Goal: Navigation & Orientation: Find specific page/section

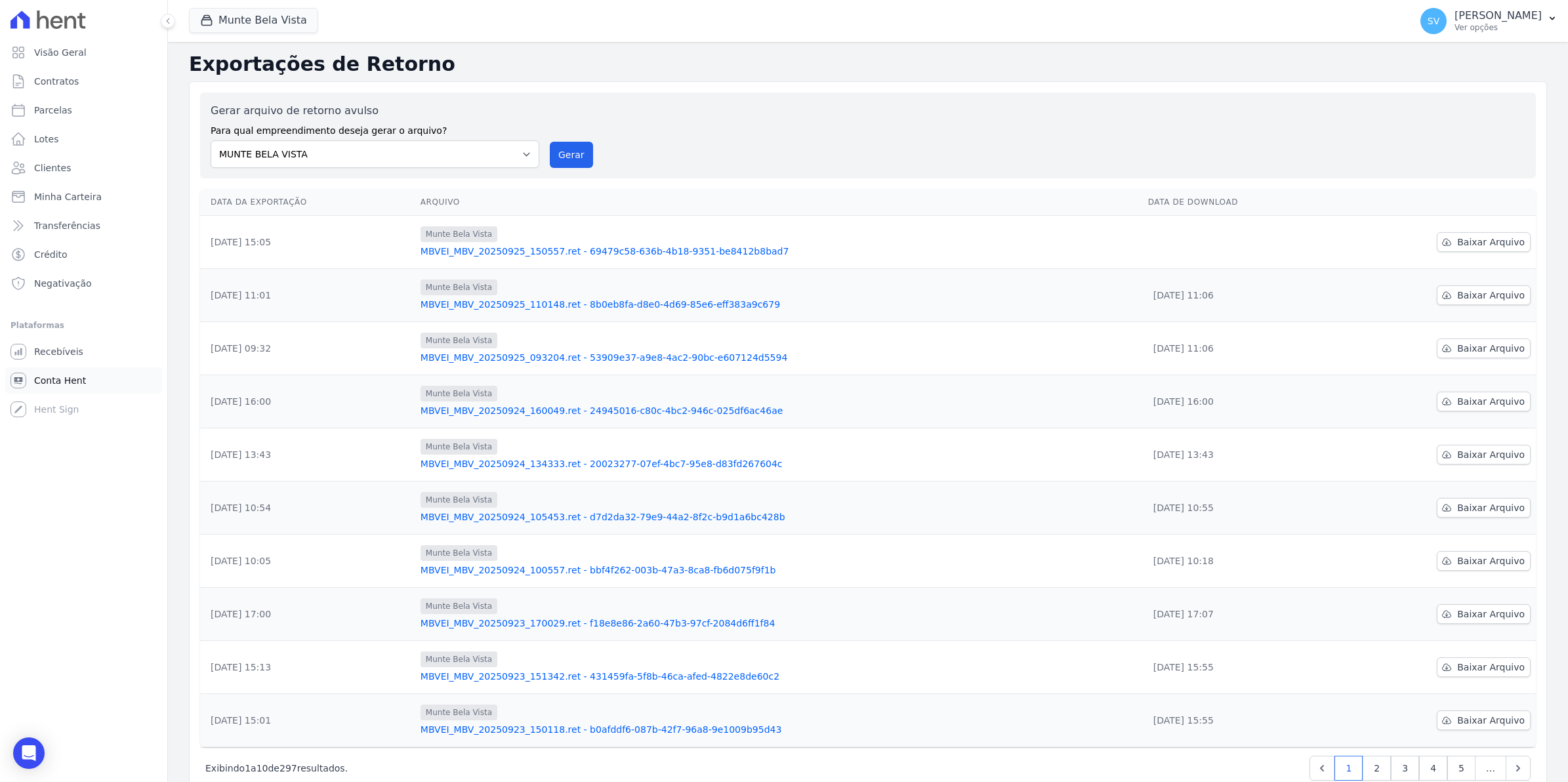
click at [43, 378] on span "Conta Hent" at bounding box center [59, 380] width 52 height 13
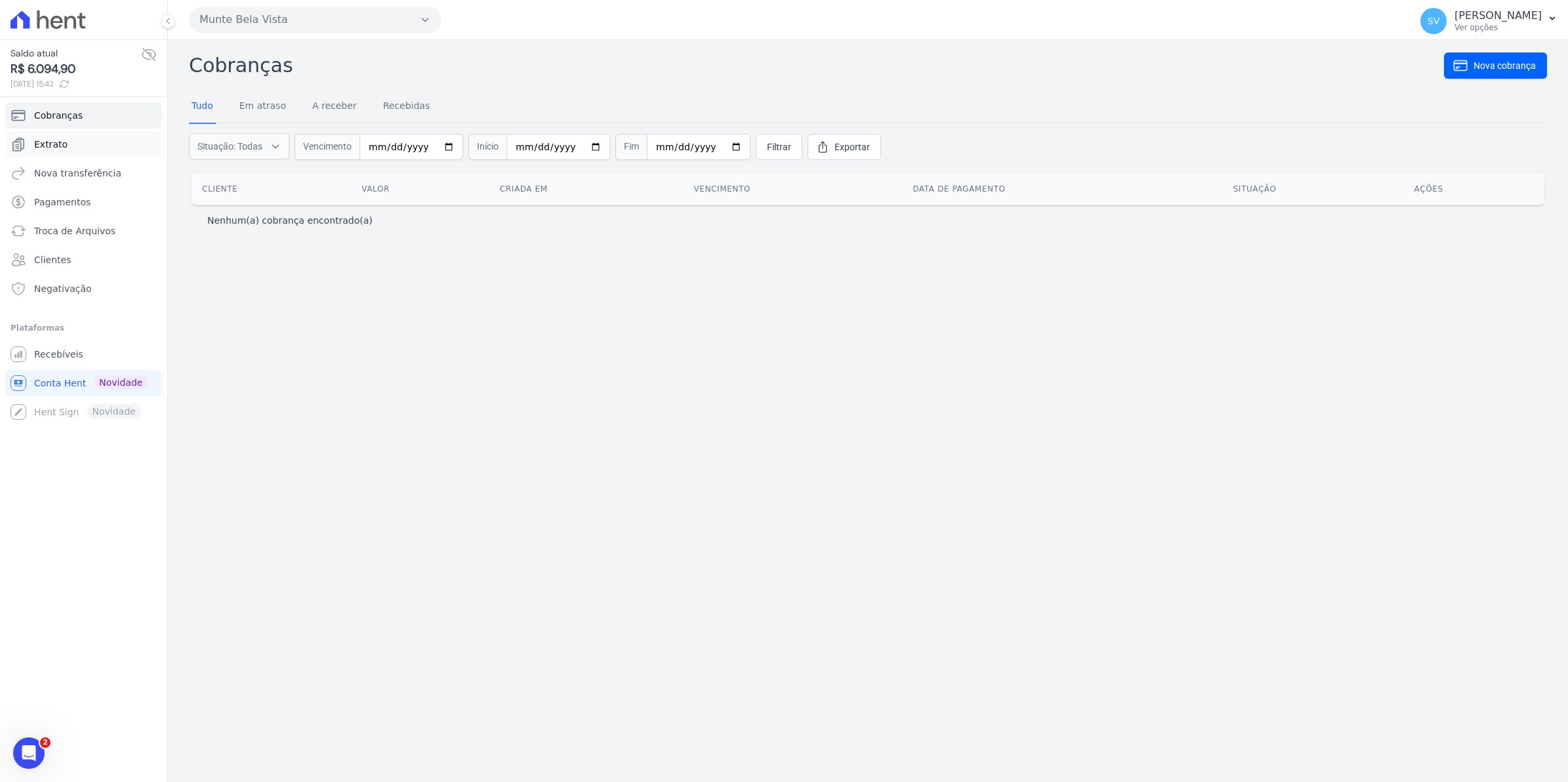
click at [59, 145] on span "Extrato" at bounding box center [51, 144] width 33 height 13
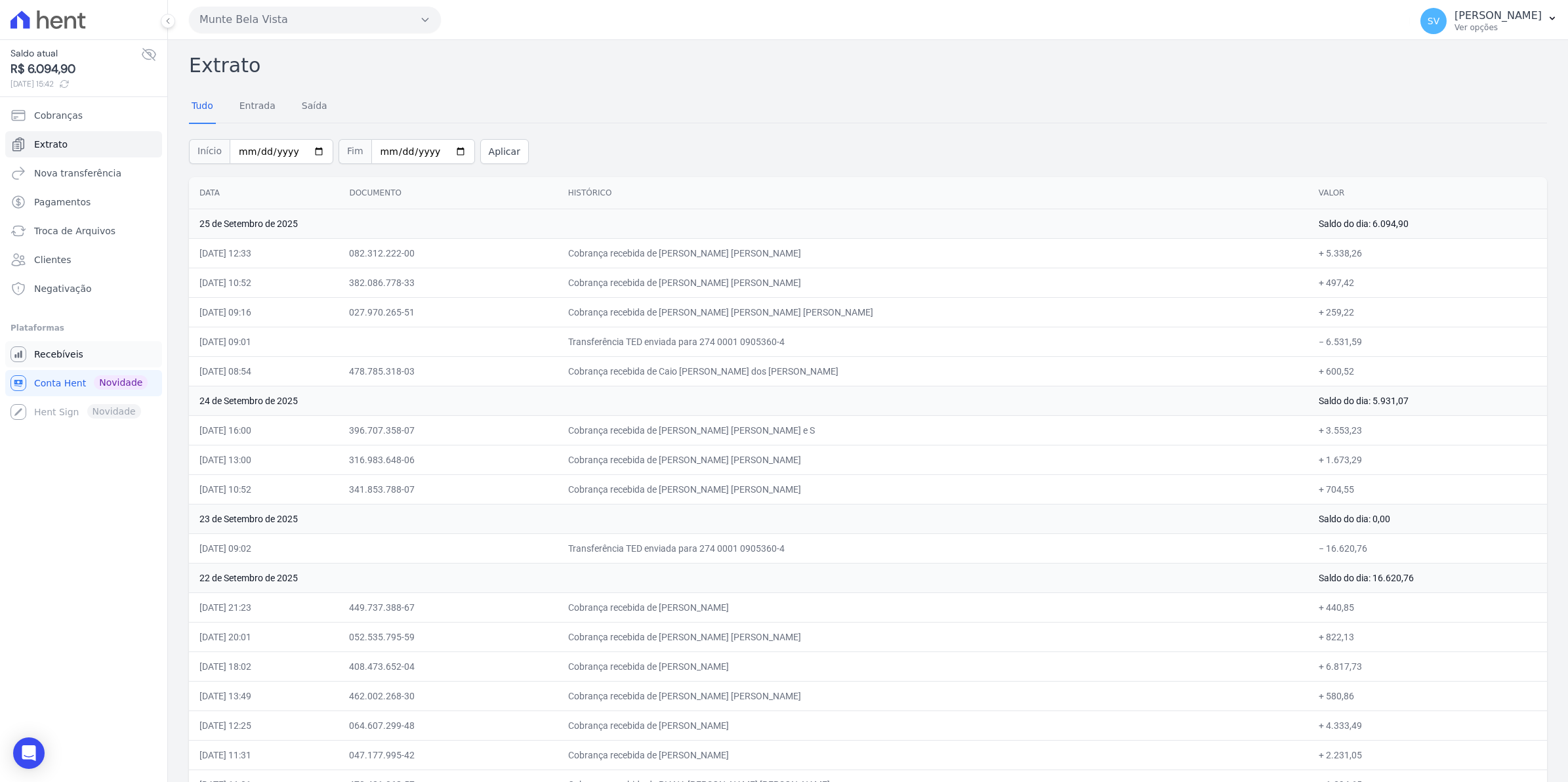
click at [57, 355] on span "Recebíveis" at bounding box center [59, 354] width 49 height 13
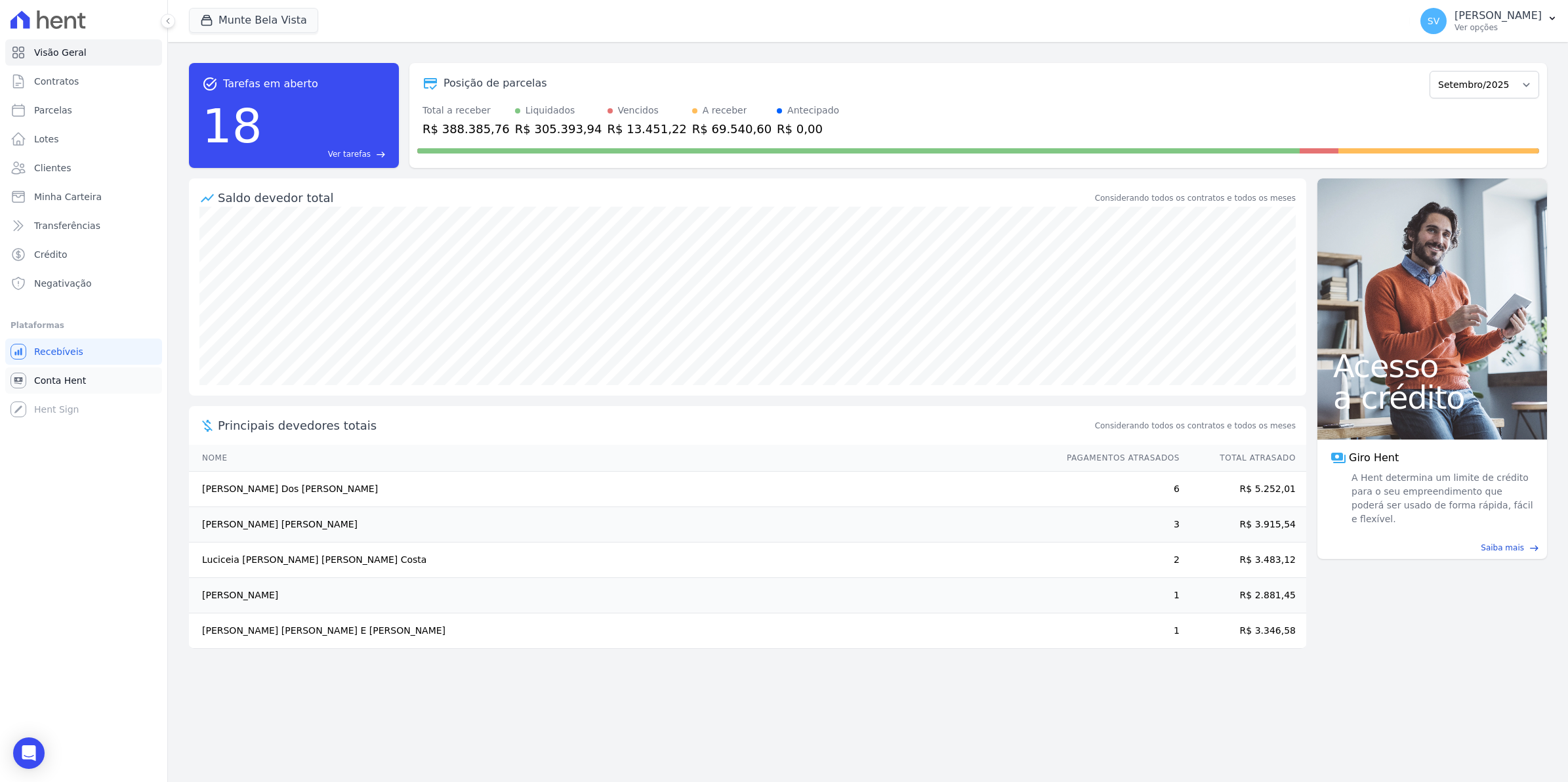
click at [44, 368] on link "Conta Hent" at bounding box center [84, 380] width 157 height 26
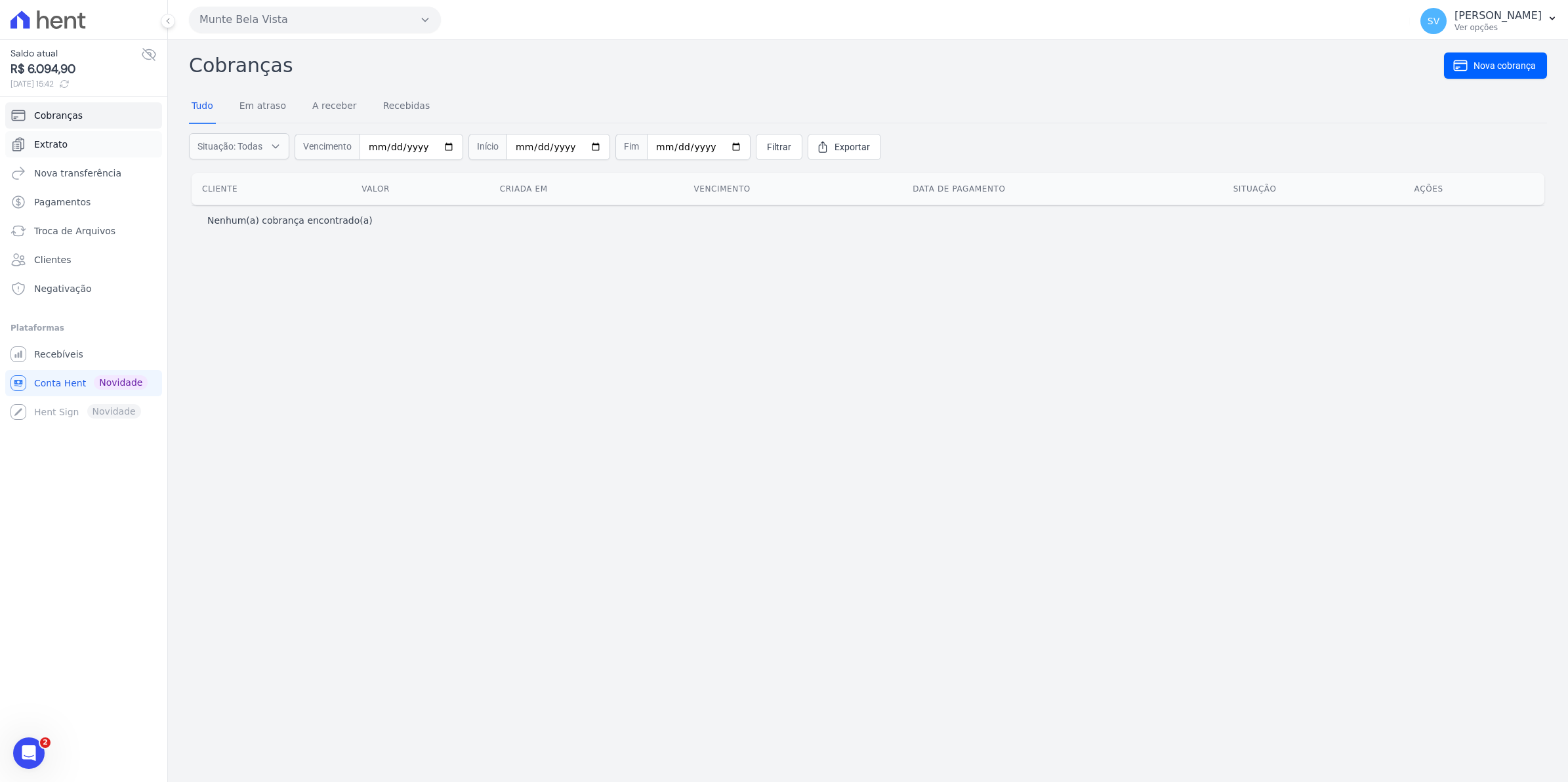
click at [57, 144] on span "Extrato" at bounding box center [51, 144] width 33 height 13
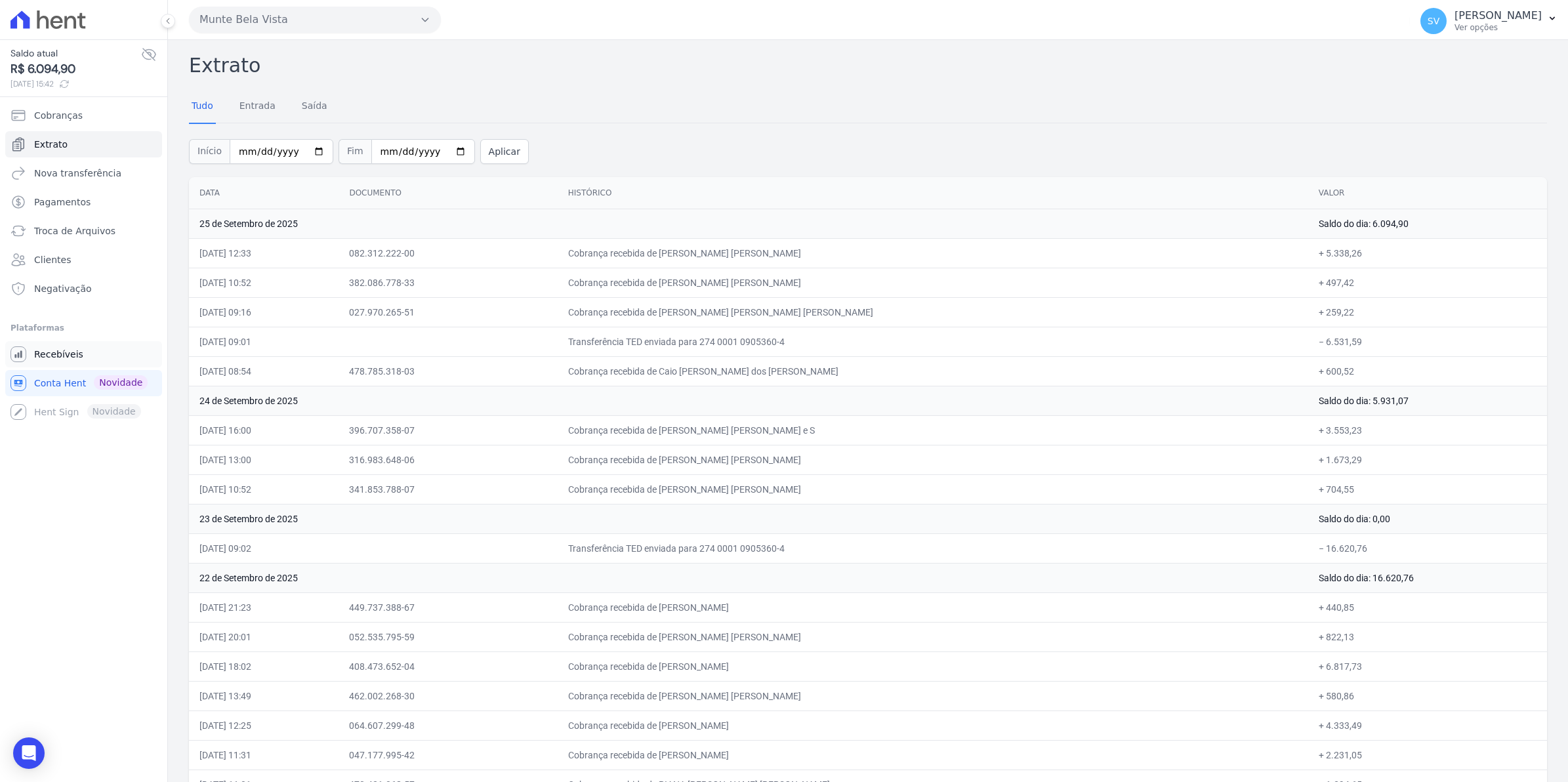
click at [58, 345] on link "Recebíveis" at bounding box center [84, 354] width 157 height 26
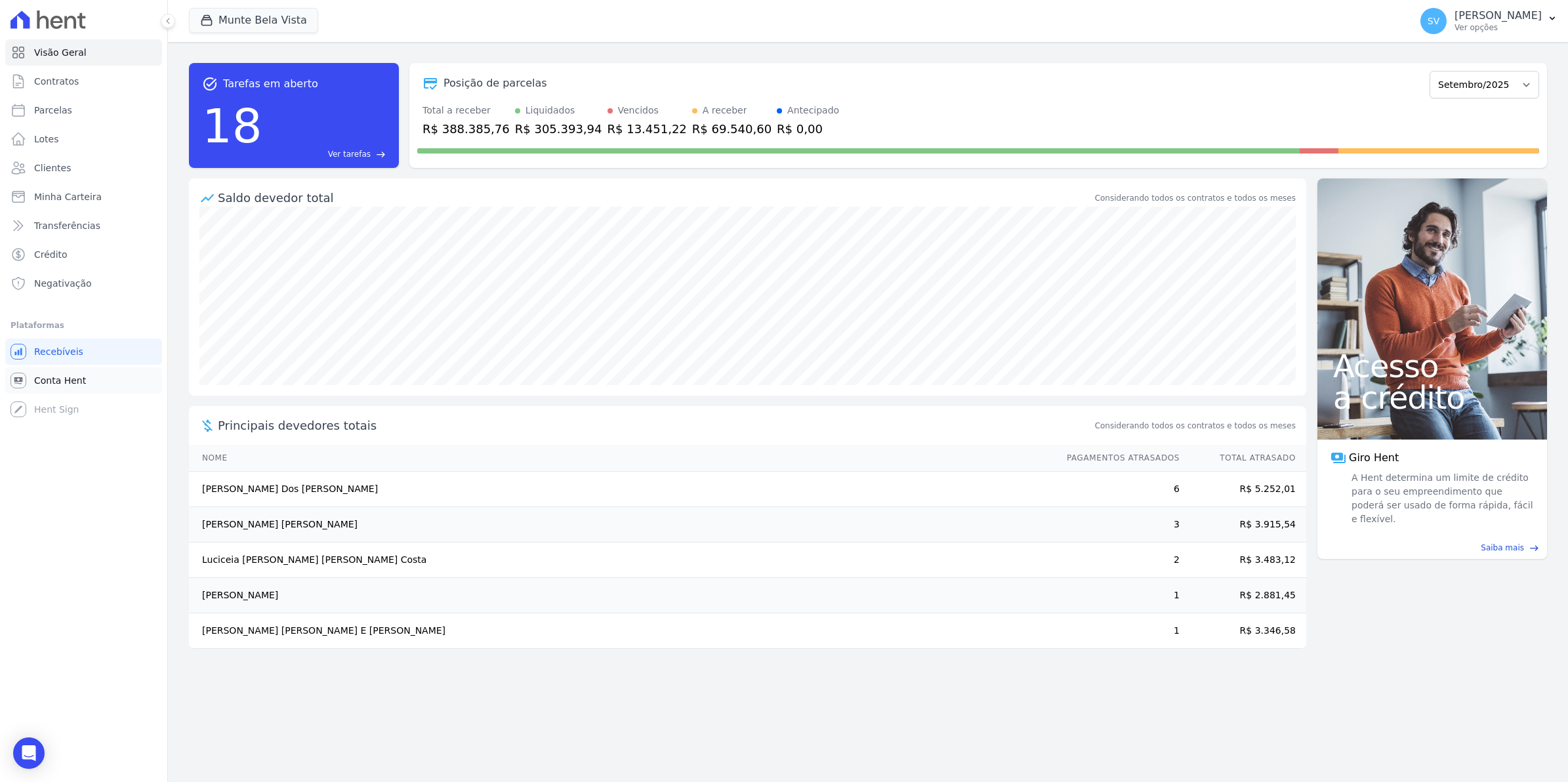
click at [34, 382] on span "Conta Hent" at bounding box center [59, 380] width 52 height 13
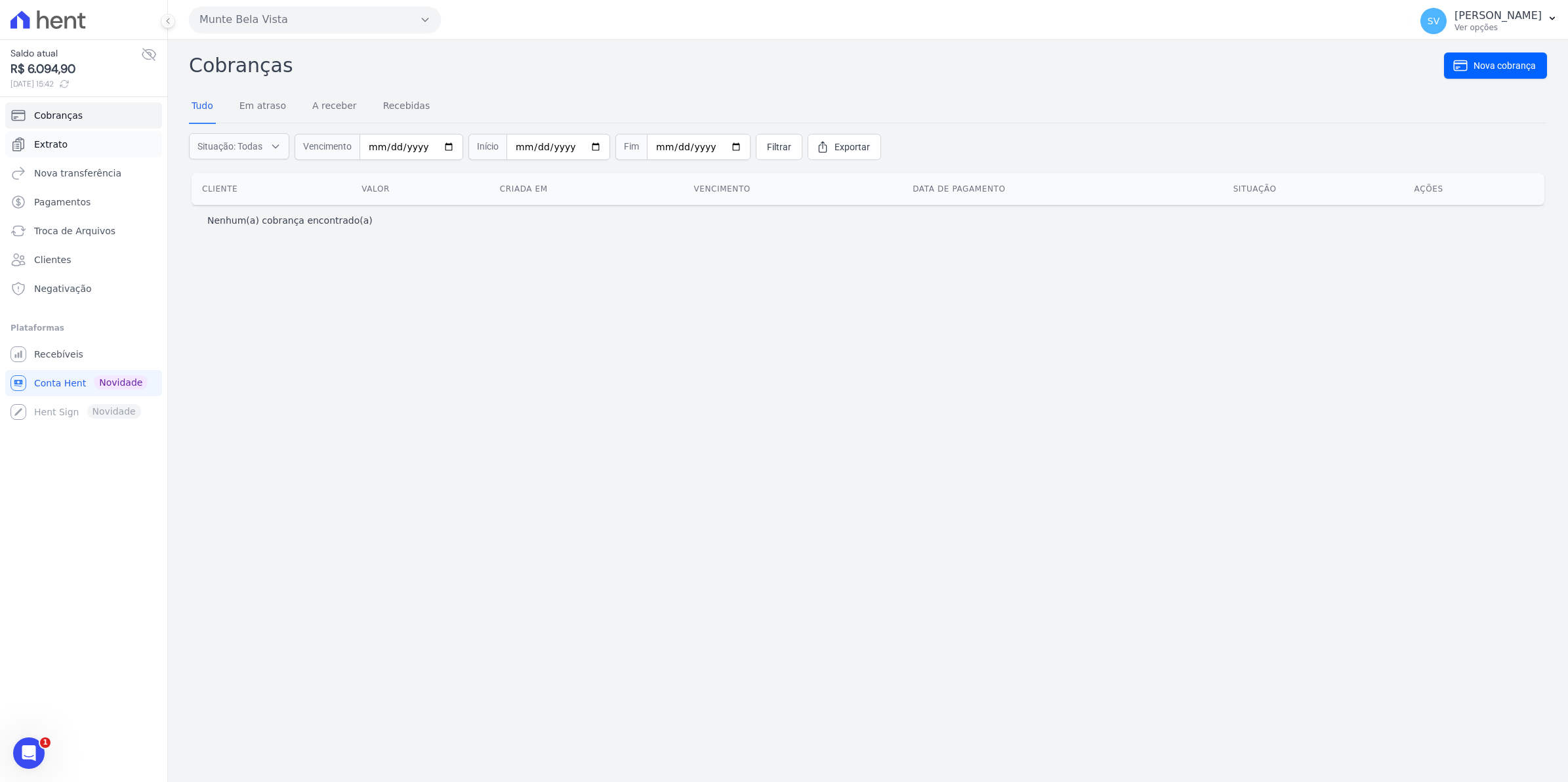
click at [58, 136] on link "Extrato" at bounding box center [84, 144] width 157 height 26
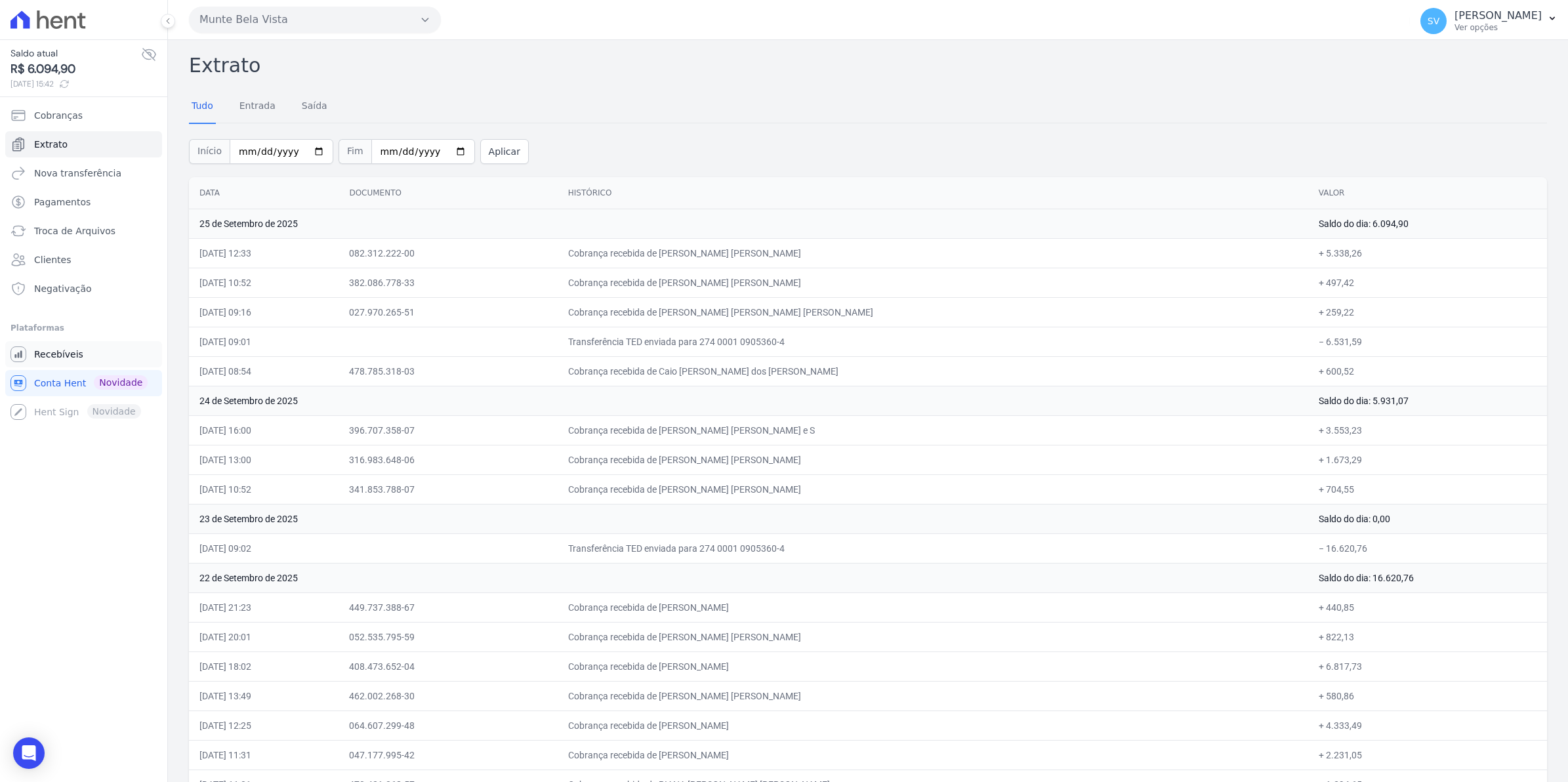
click at [44, 356] on span "Recebíveis" at bounding box center [59, 354] width 49 height 13
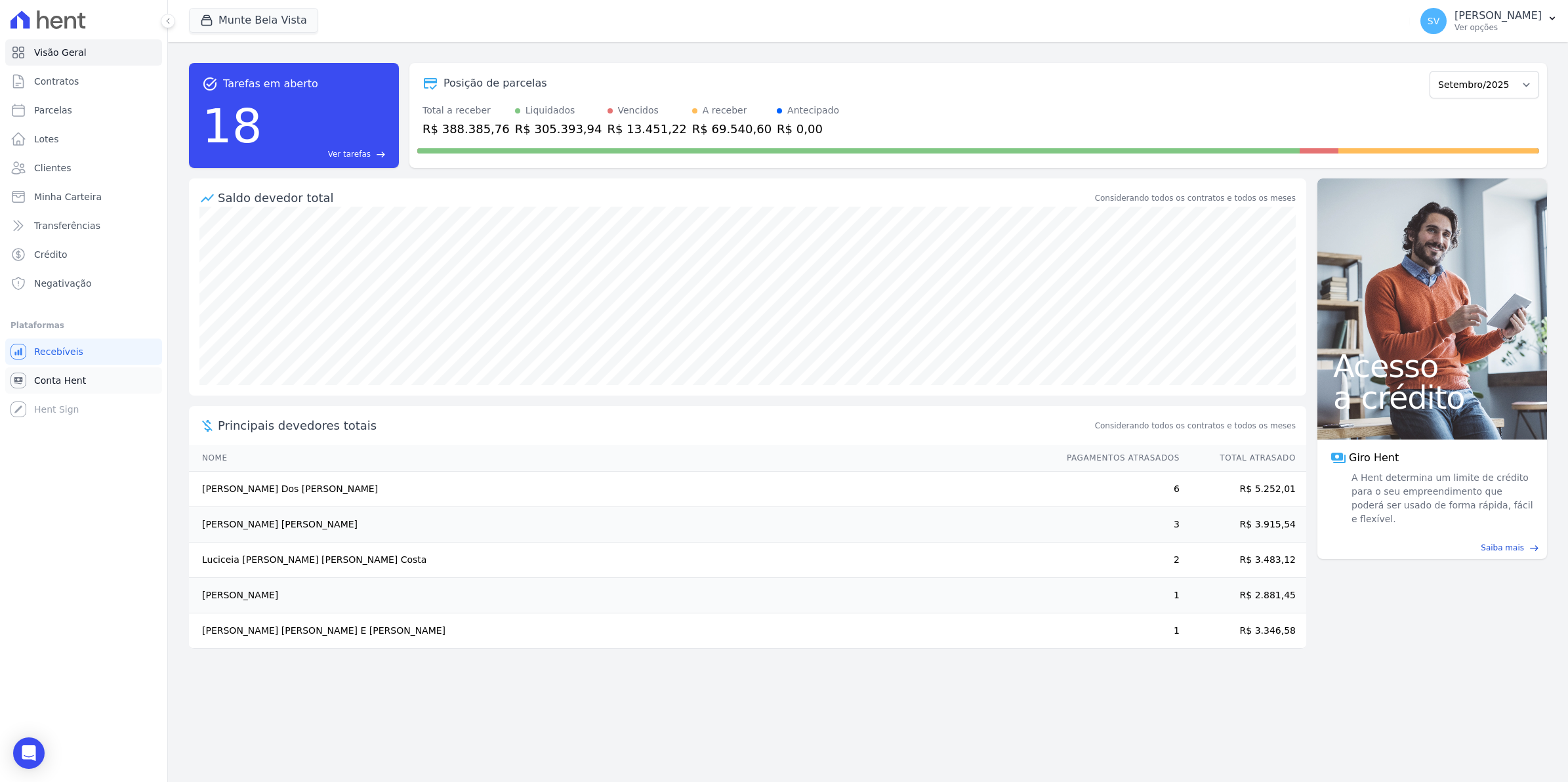
click at [44, 378] on span "Conta Hent" at bounding box center [59, 380] width 52 height 13
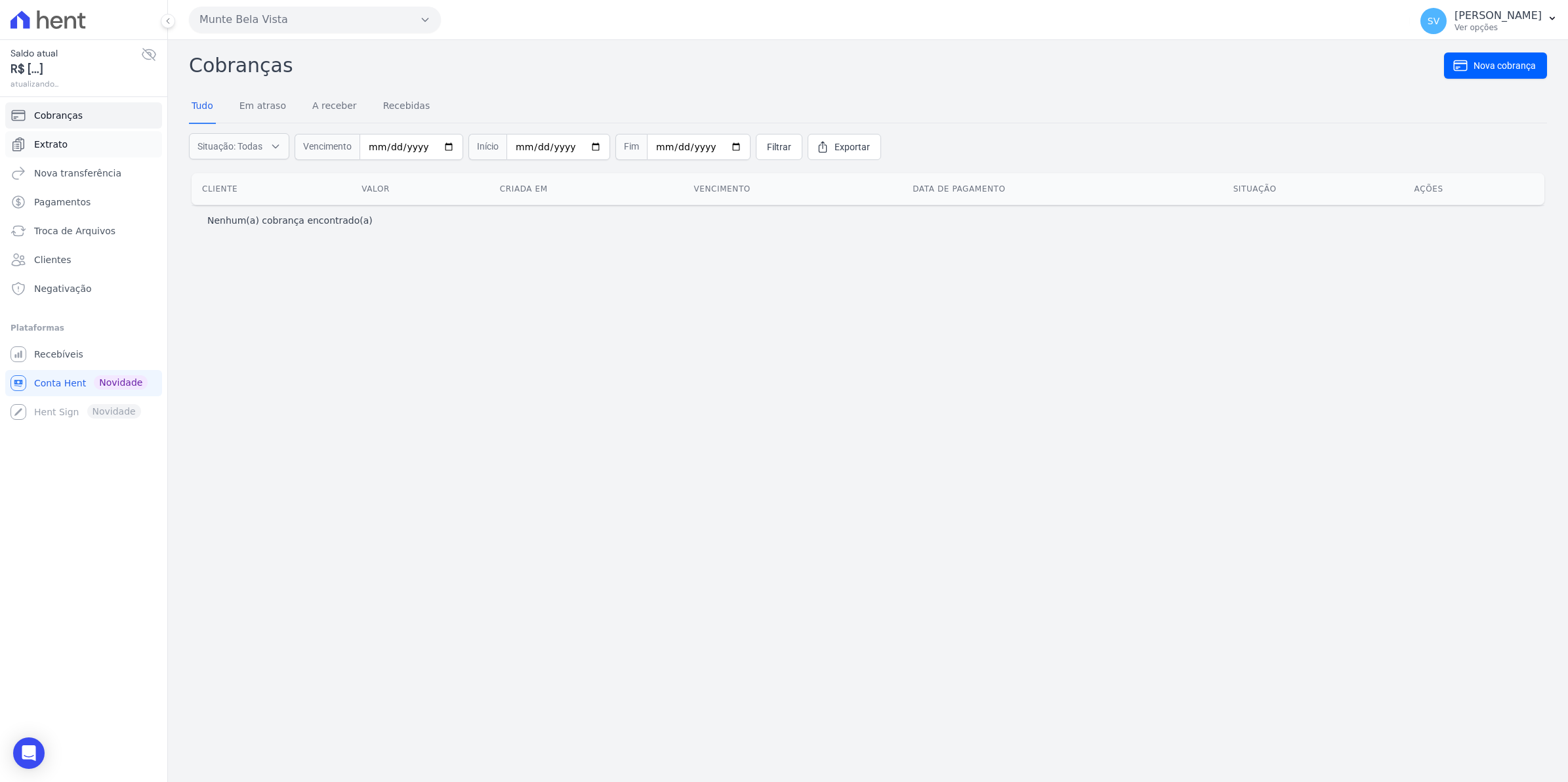
click at [40, 146] on span "Extrato" at bounding box center [51, 144] width 33 height 13
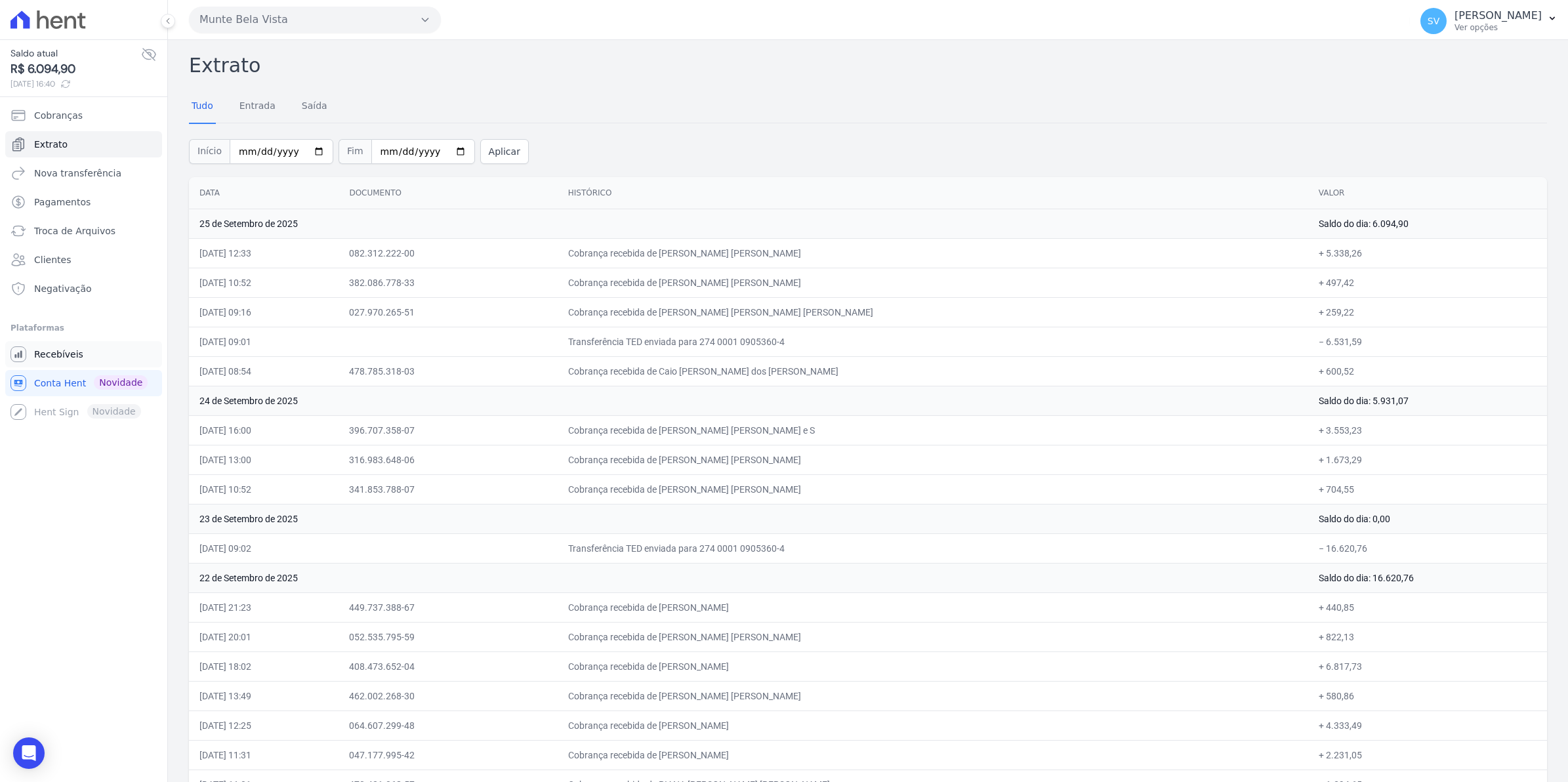
click at [50, 351] on span "Recebíveis" at bounding box center [59, 354] width 49 height 13
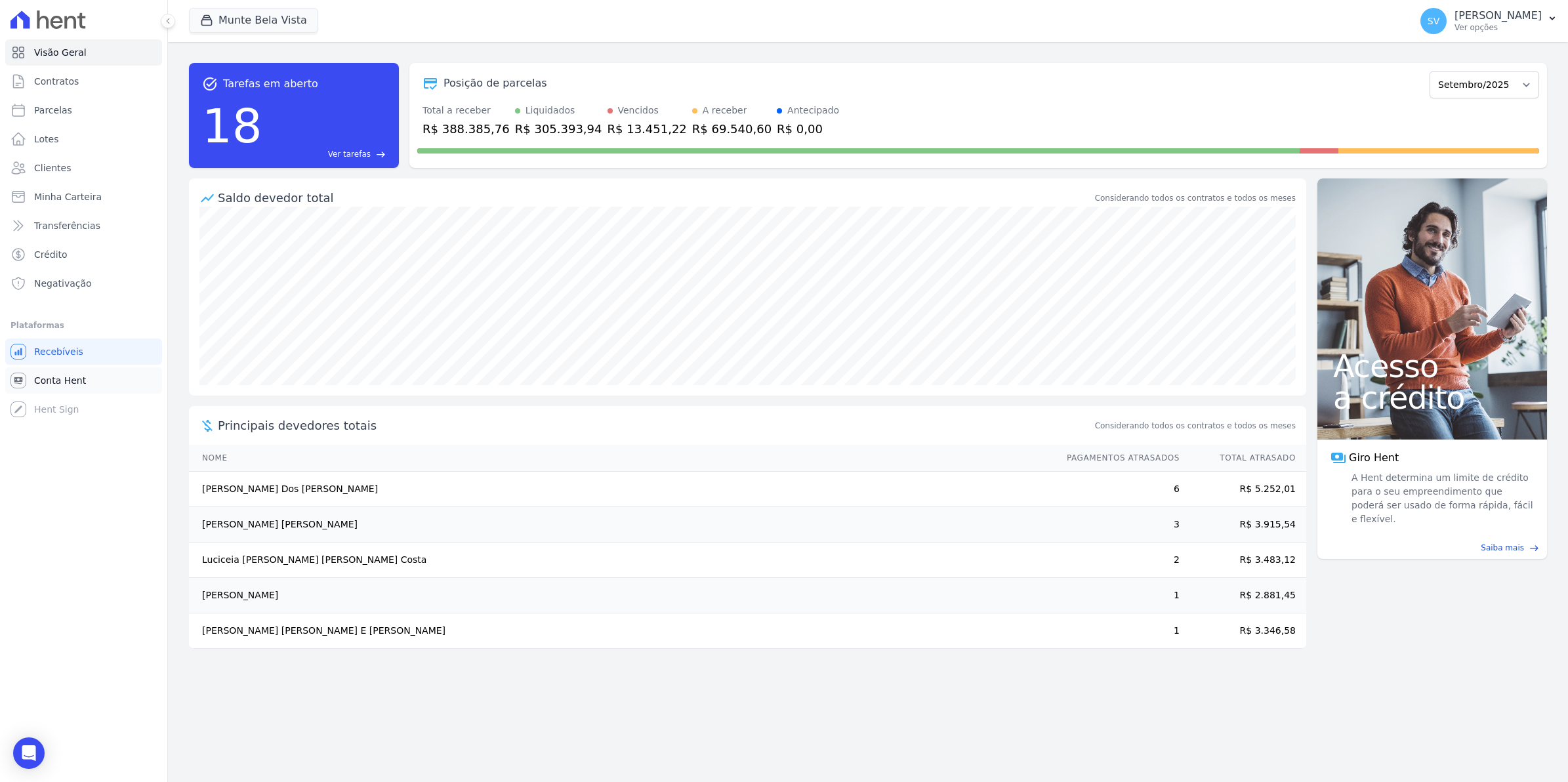
click at [44, 374] on span "Conta Hent" at bounding box center [59, 380] width 52 height 13
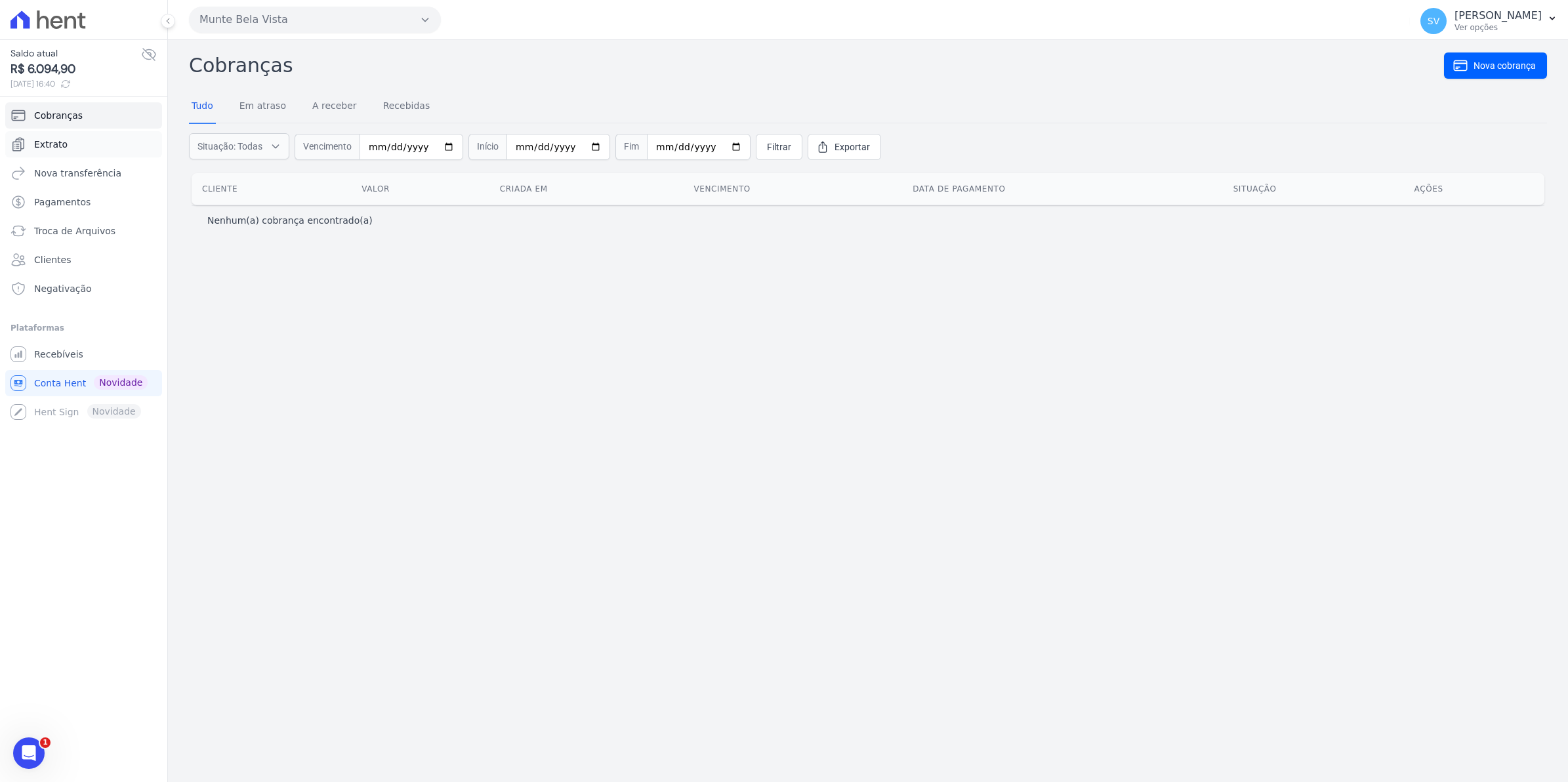
click at [44, 152] on link "Extrato" at bounding box center [84, 144] width 157 height 26
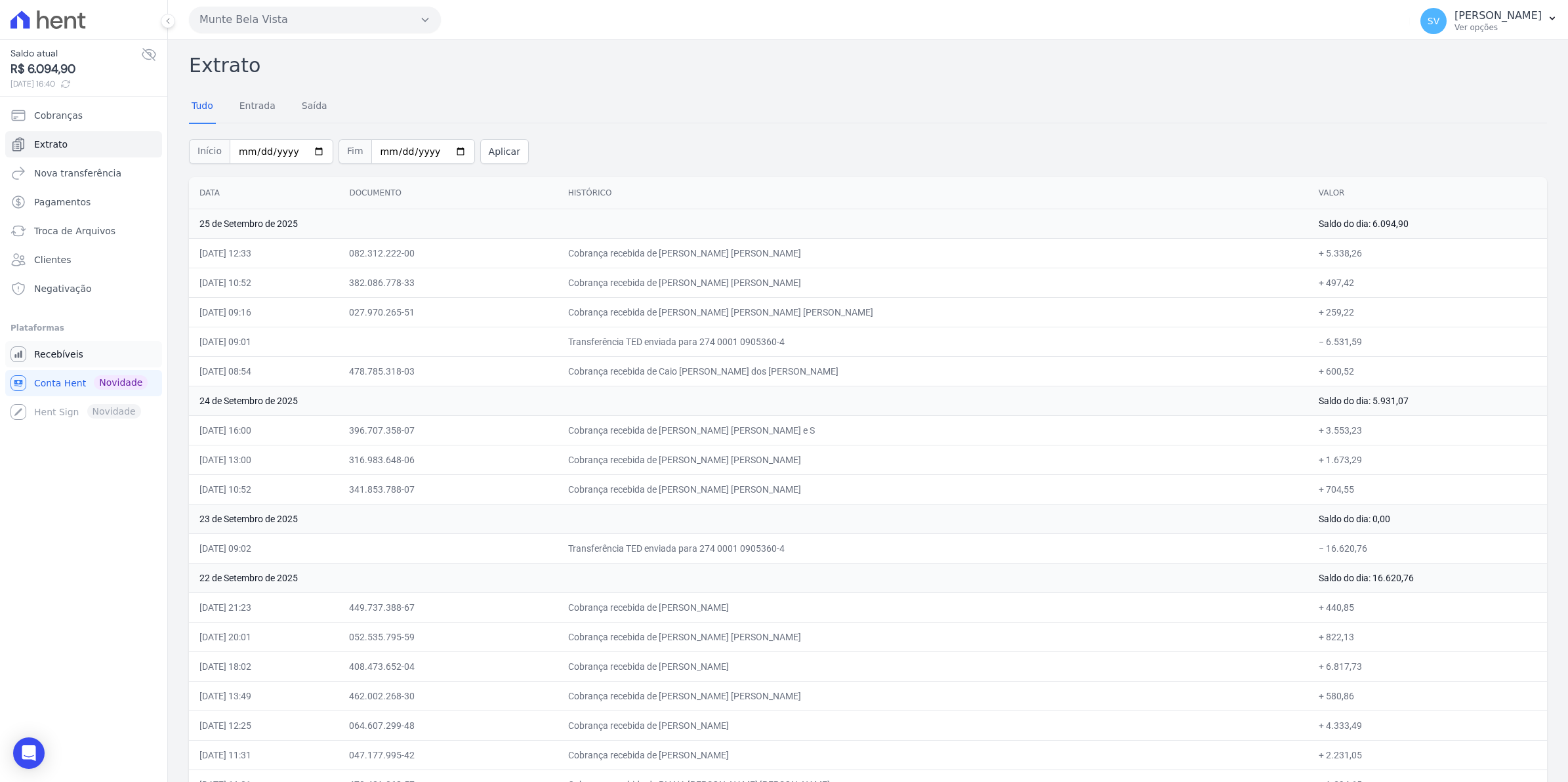
click at [59, 362] on link "Recebíveis" at bounding box center [84, 354] width 157 height 26
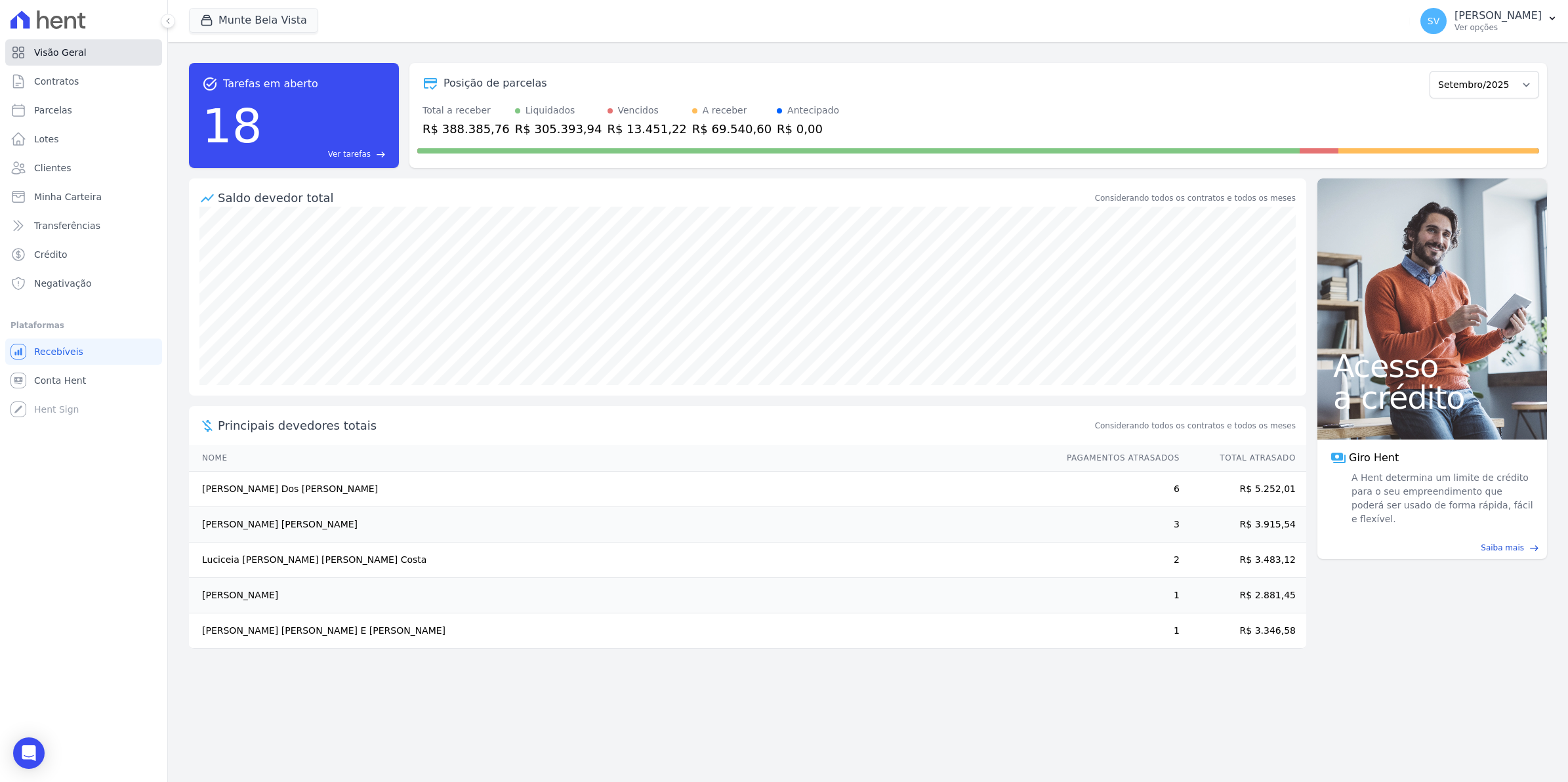
click at [51, 56] on span "Visão Geral" at bounding box center [60, 52] width 52 height 13
click at [63, 104] on span "Parcelas" at bounding box center [53, 110] width 38 height 13
select select
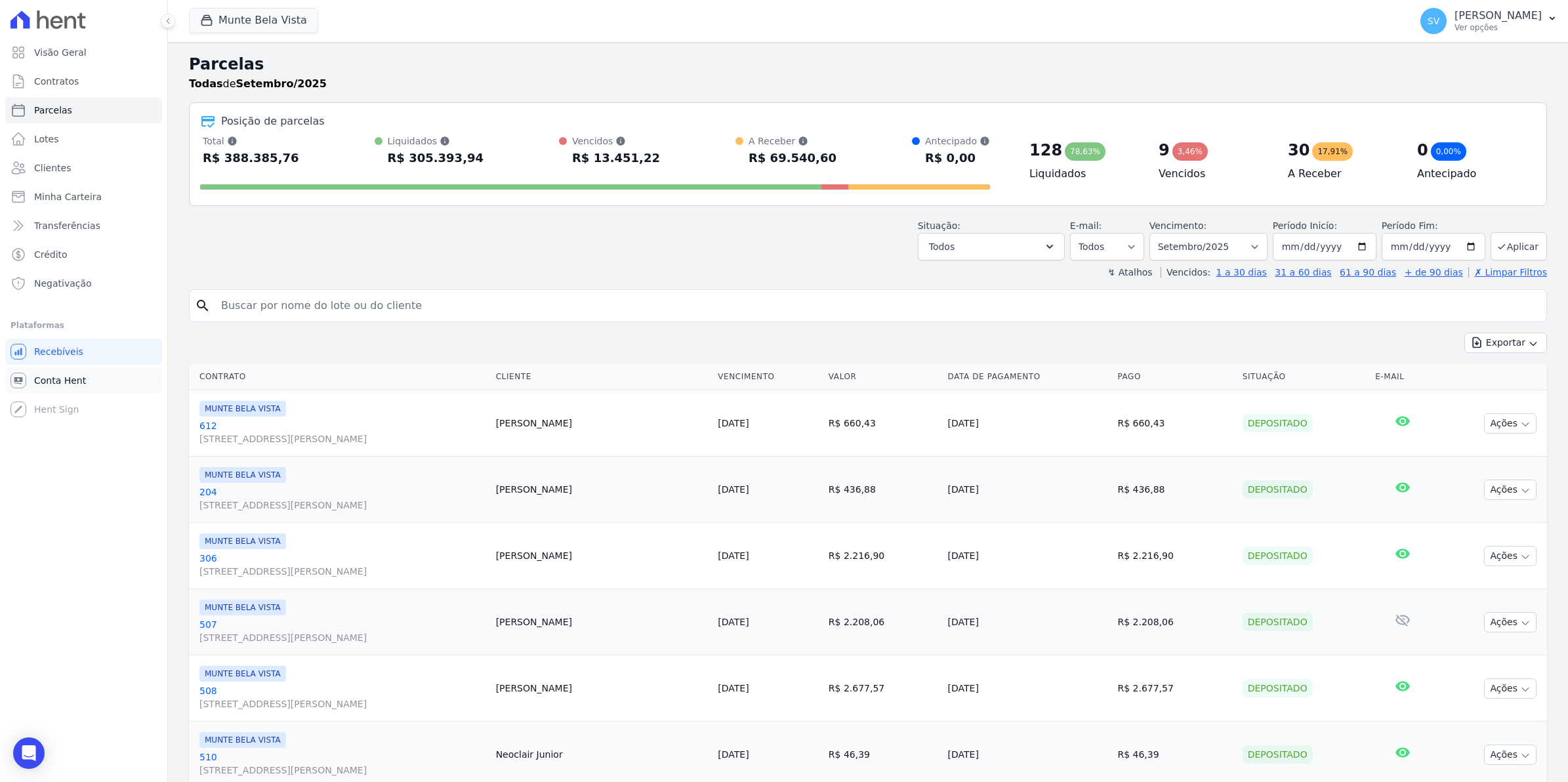
click at [46, 376] on span "Conta Hent" at bounding box center [59, 380] width 52 height 13
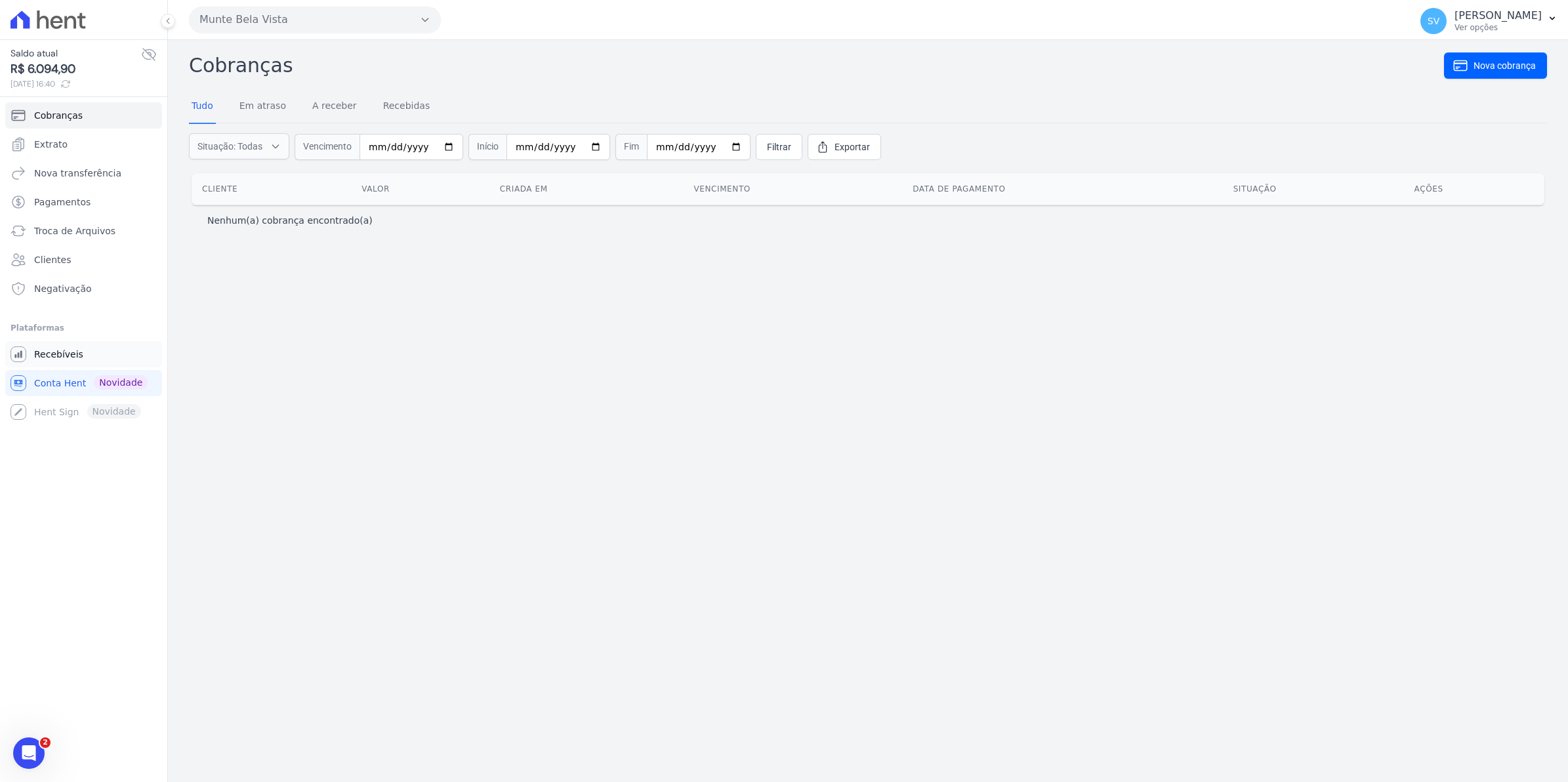
click at [46, 351] on span "Recebíveis" at bounding box center [59, 354] width 49 height 13
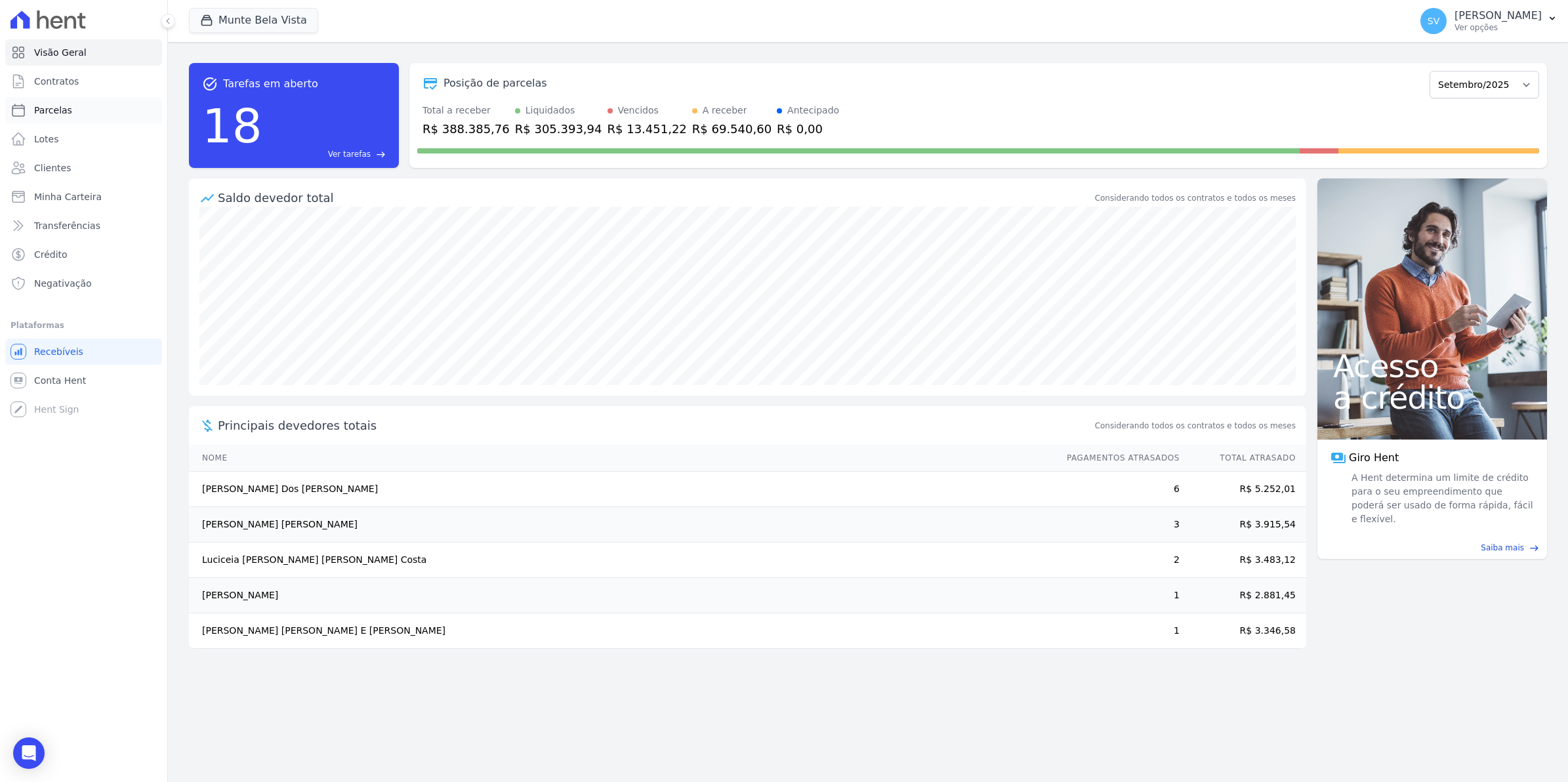
click at [40, 105] on span "Parcelas" at bounding box center [53, 110] width 38 height 13
select select
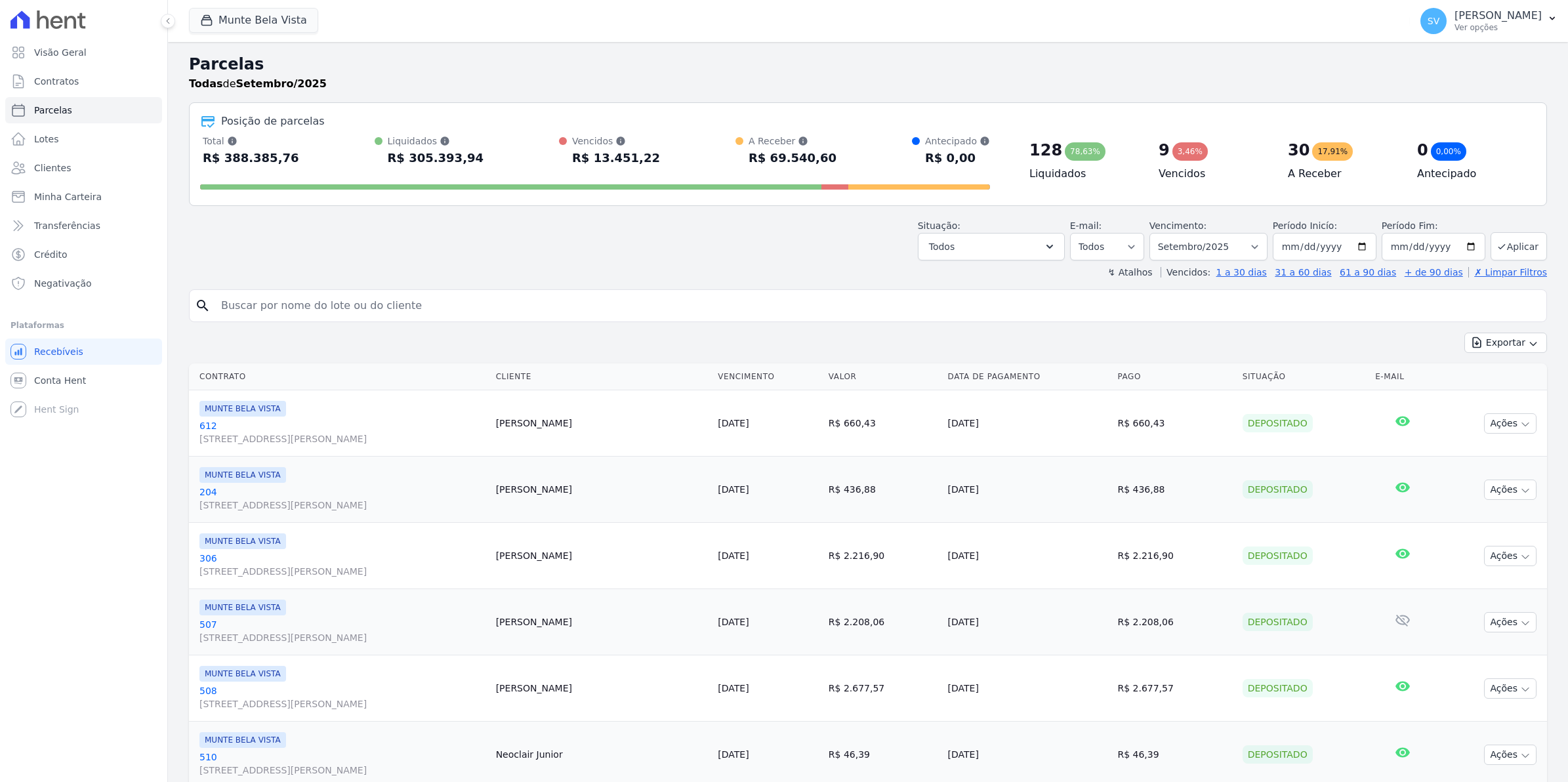
select select
click at [58, 374] on span "Conta Hent" at bounding box center [59, 380] width 52 height 13
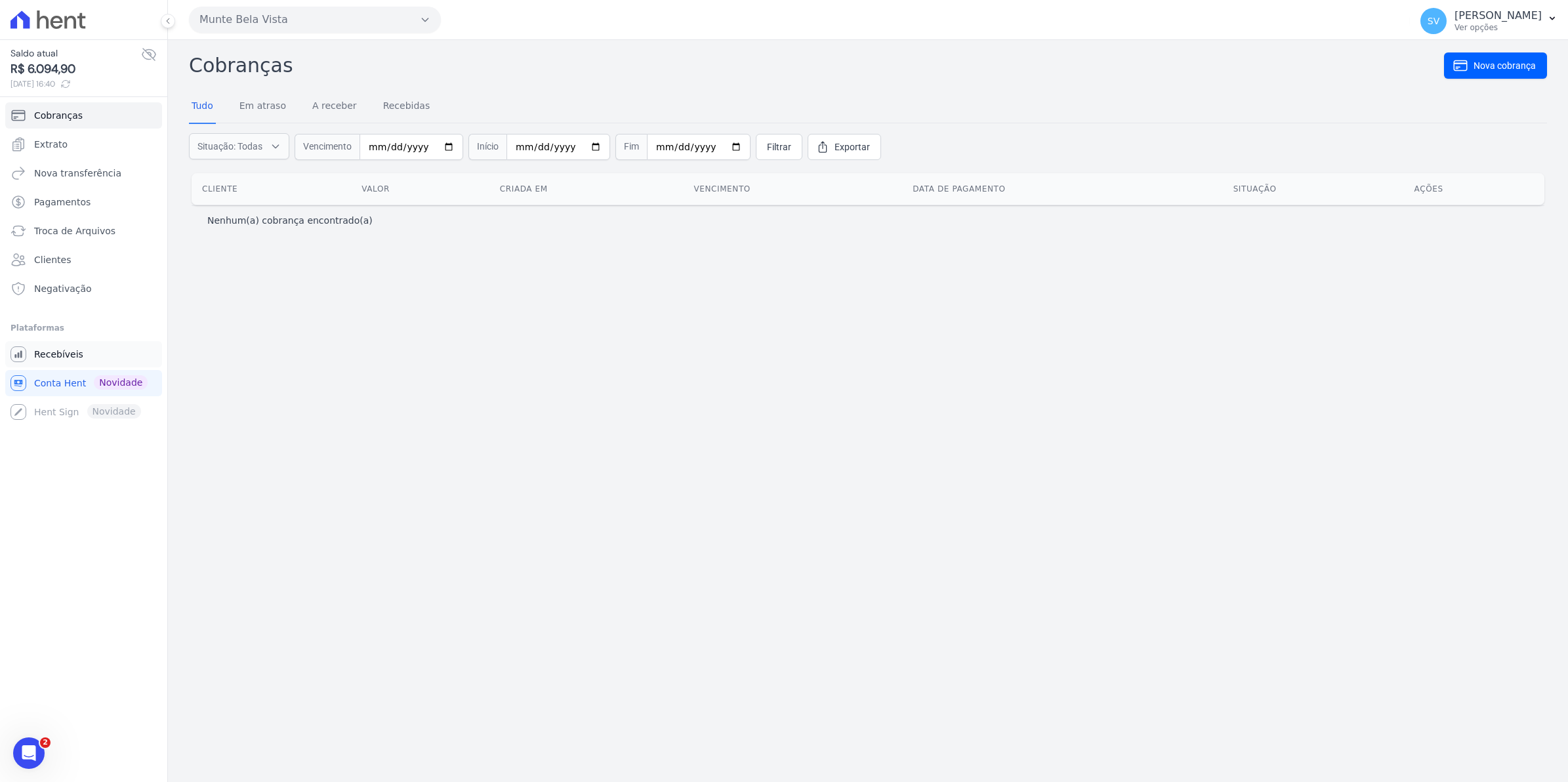
click at [40, 356] on span "Recebíveis" at bounding box center [59, 354] width 49 height 13
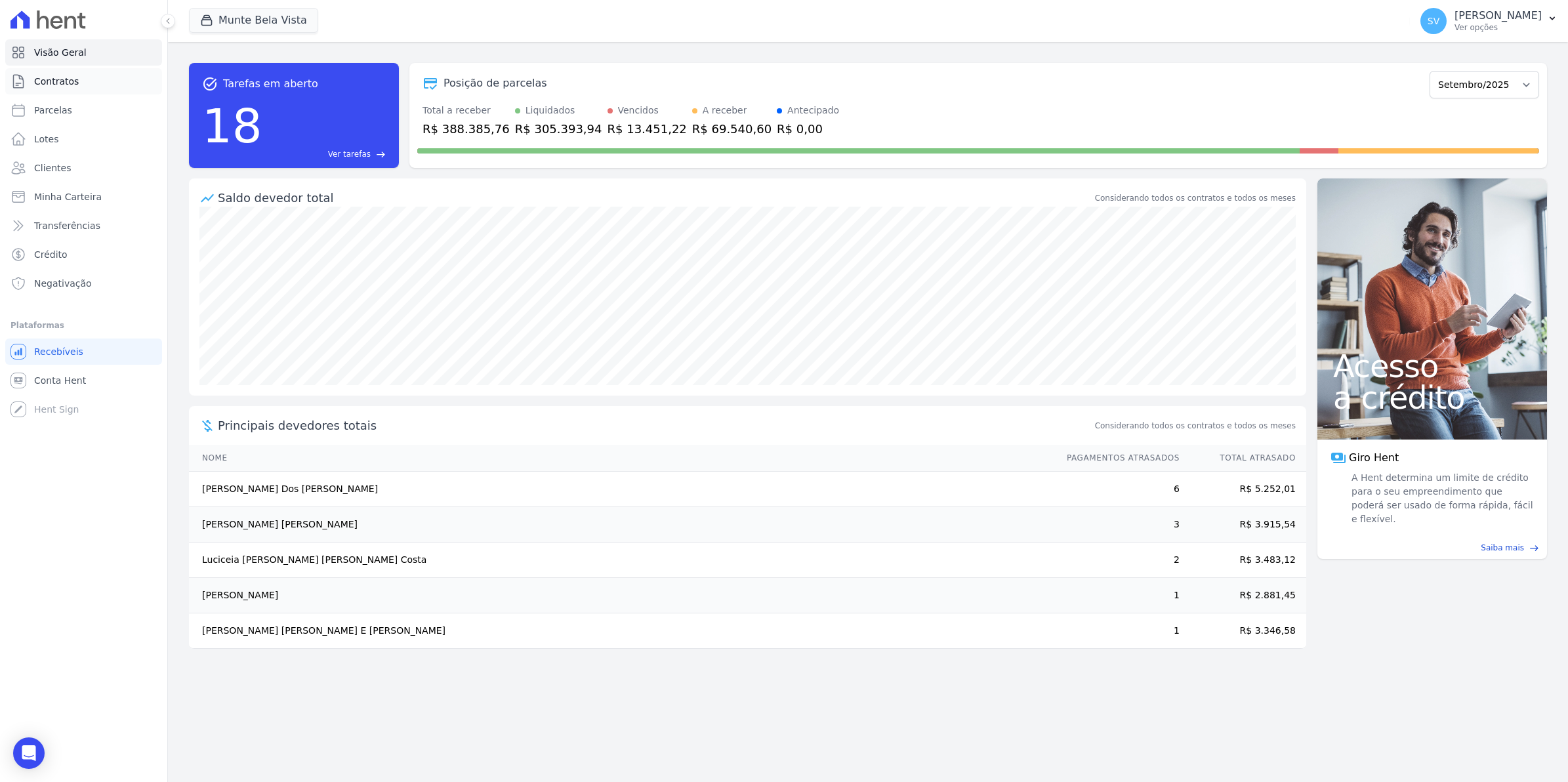
click at [67, 90] on link "Contratos" at bounding box center [84, 81] width 157 height 26
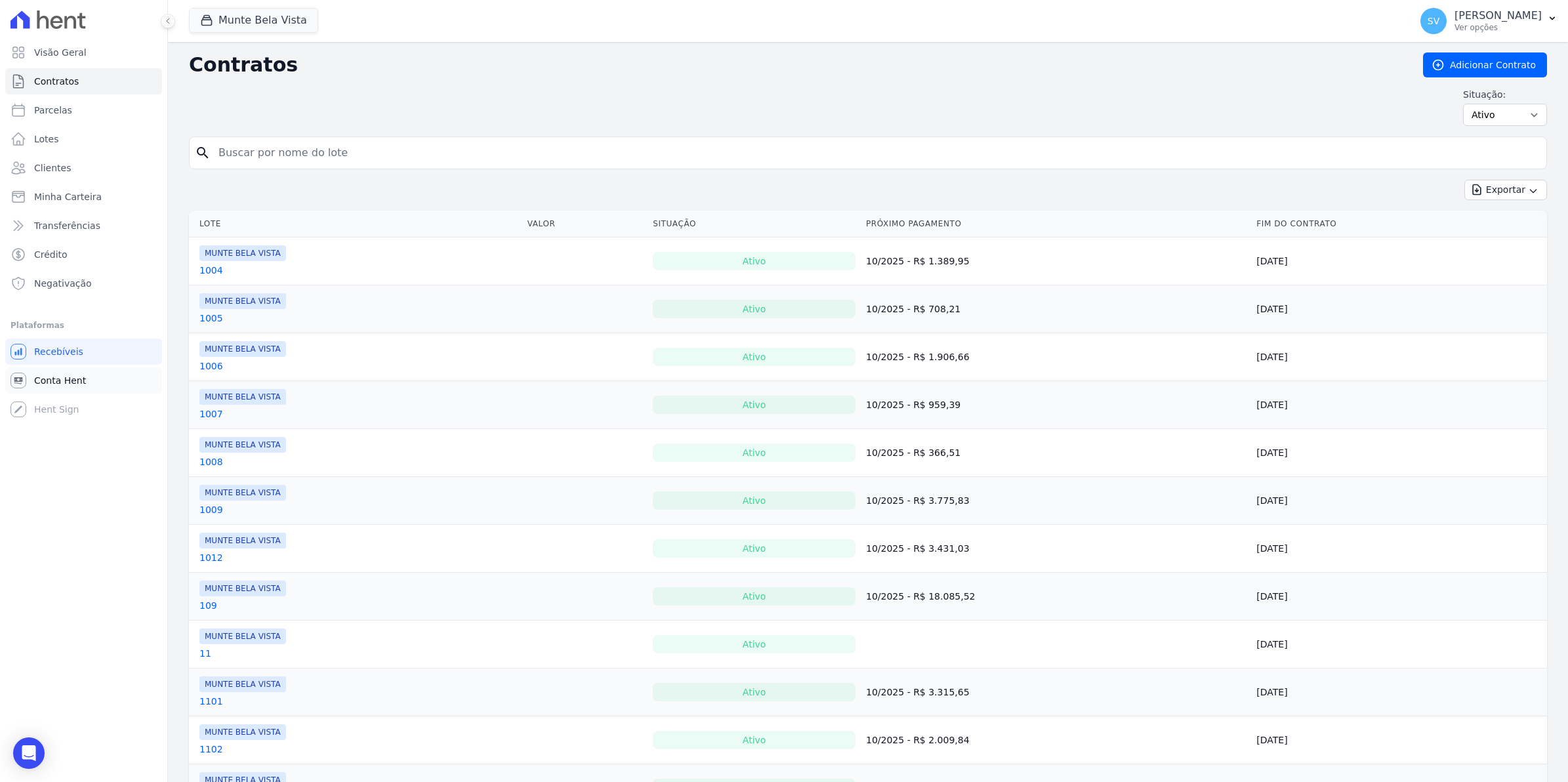
click at [78, 381] on span "Conta Hent" at bounding box center [59, 380] width 52 height 13
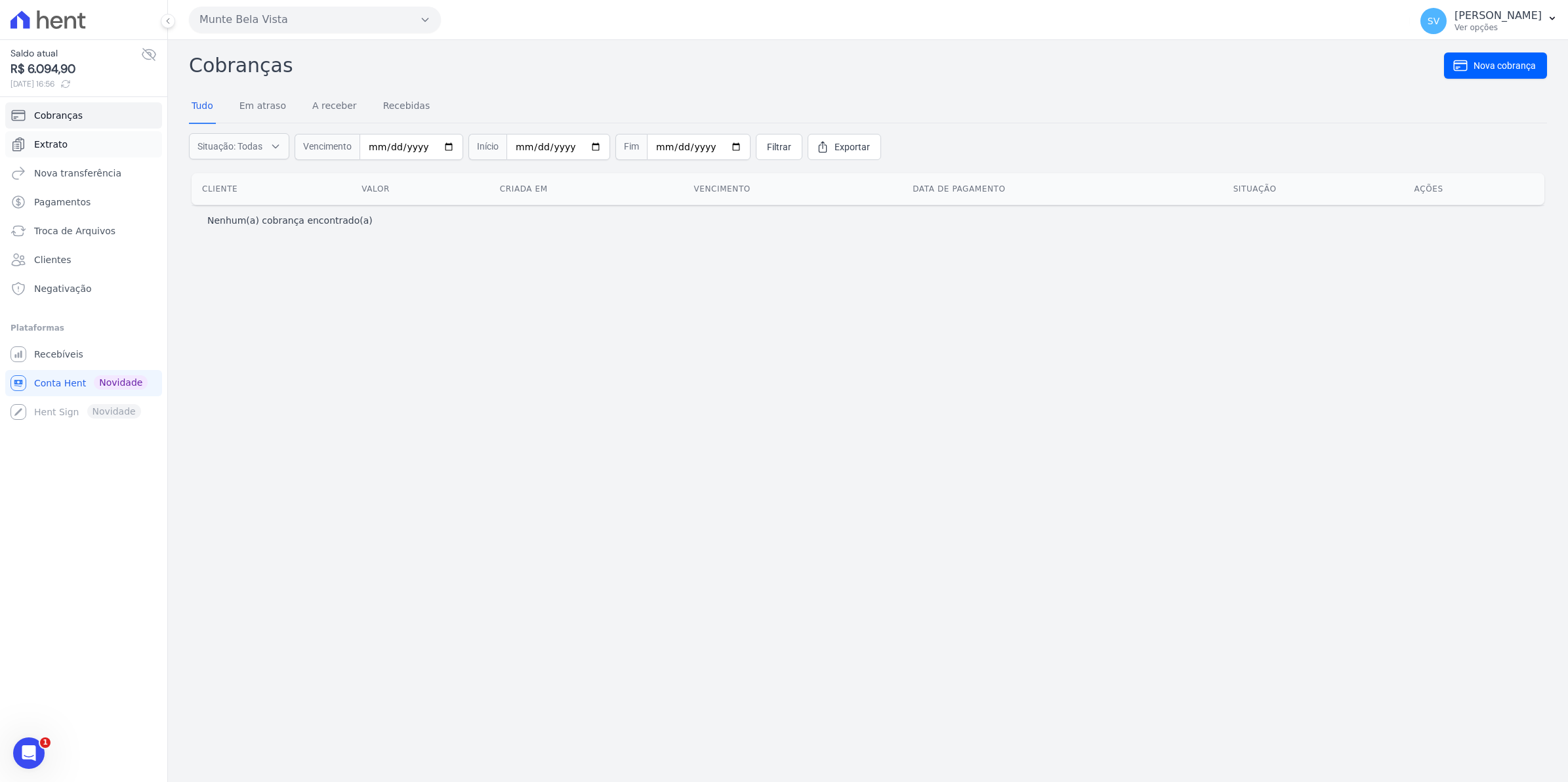
click at [41, 146] on span "Extrato" at bounding box center [51, 144] width 33 height 13
